Goal: Transaction & Acquisition: Subscribe to service/newsletter

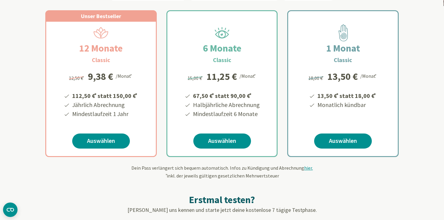
scroll to position [118, 0]
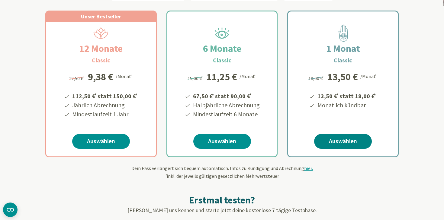
click at [348, 140] on link "Auswählen" at bounding box center [343, 141] width 58 height 15
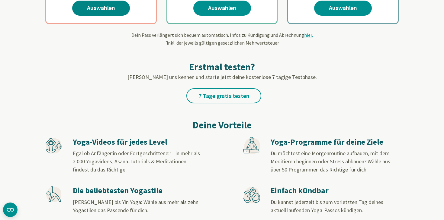
scroll to position [253, 0]
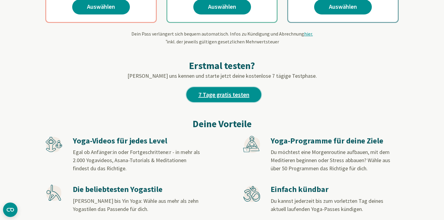
click at [226, 96] on link "7 Tage gratis testen" at bounding box center [223, 94] width 75 height 15
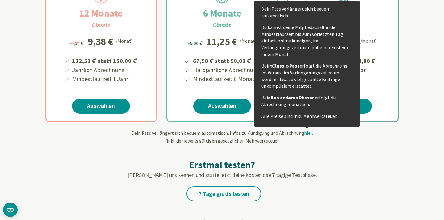
scroll to position [155, 0]
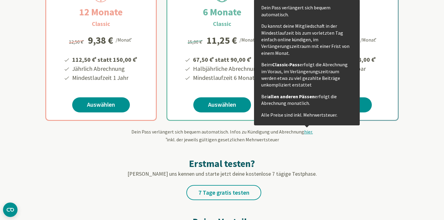
click at [325, 161] on h2 "Erstmal testen?" at bounding box center [221, 164] width 353 height 12
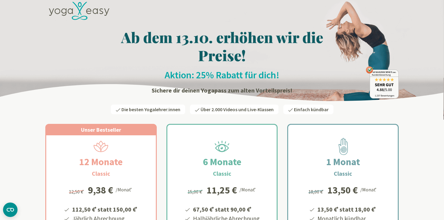
scroll to position [0, 0]
